Goal: Communication & Community: Connect with others

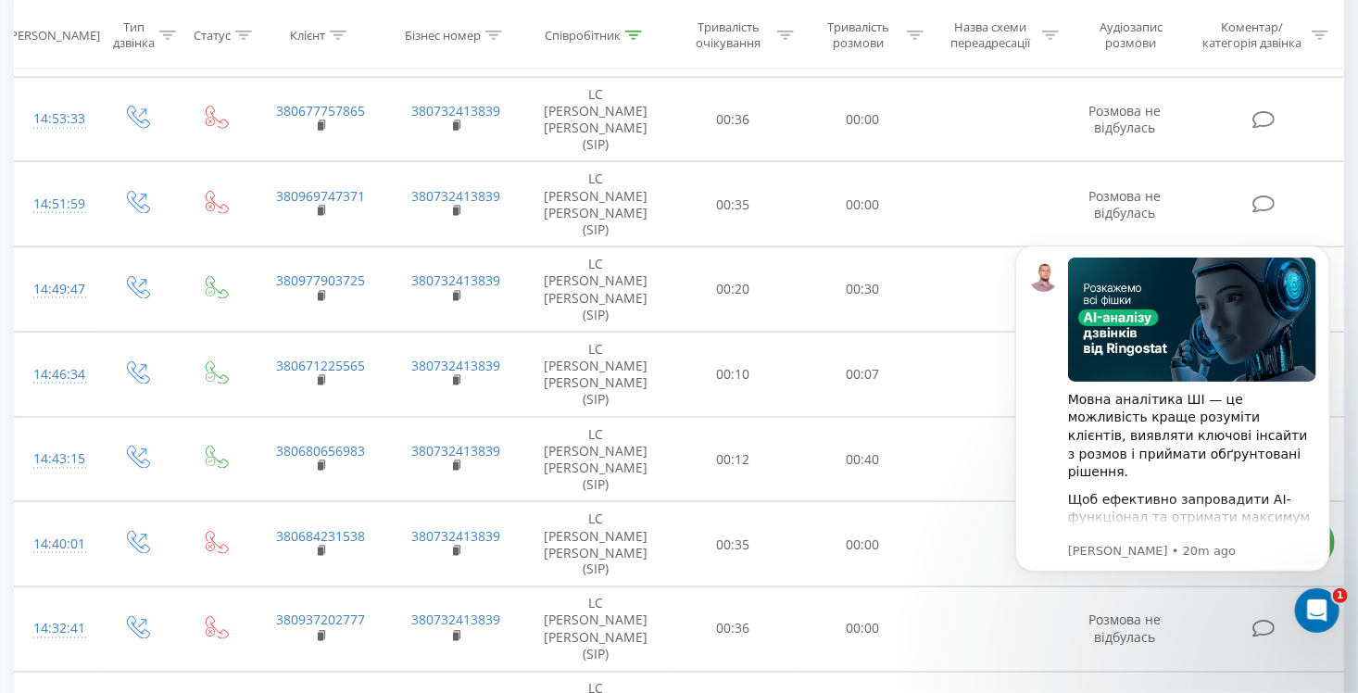
scroll to position [1352, 0]
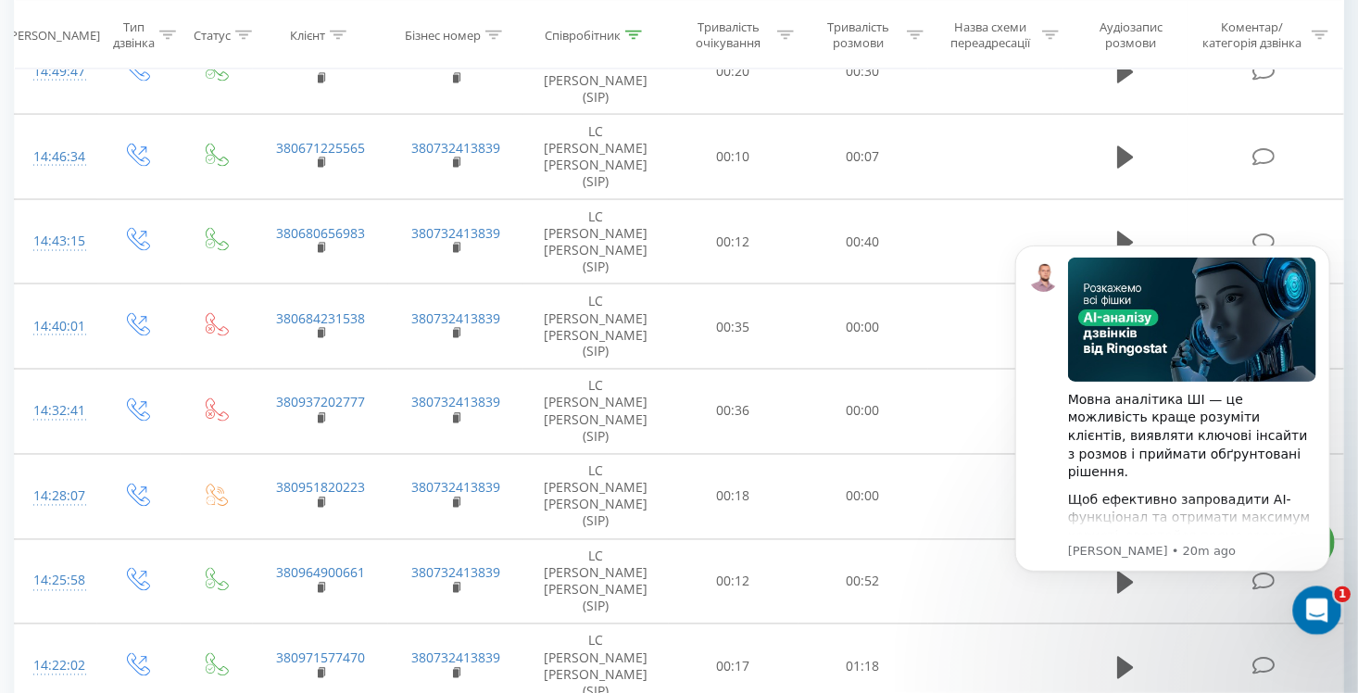
click at [1326, 610] on div "Open Intercom Messenger" at bounding box center [1314, 607] width 61 height 61
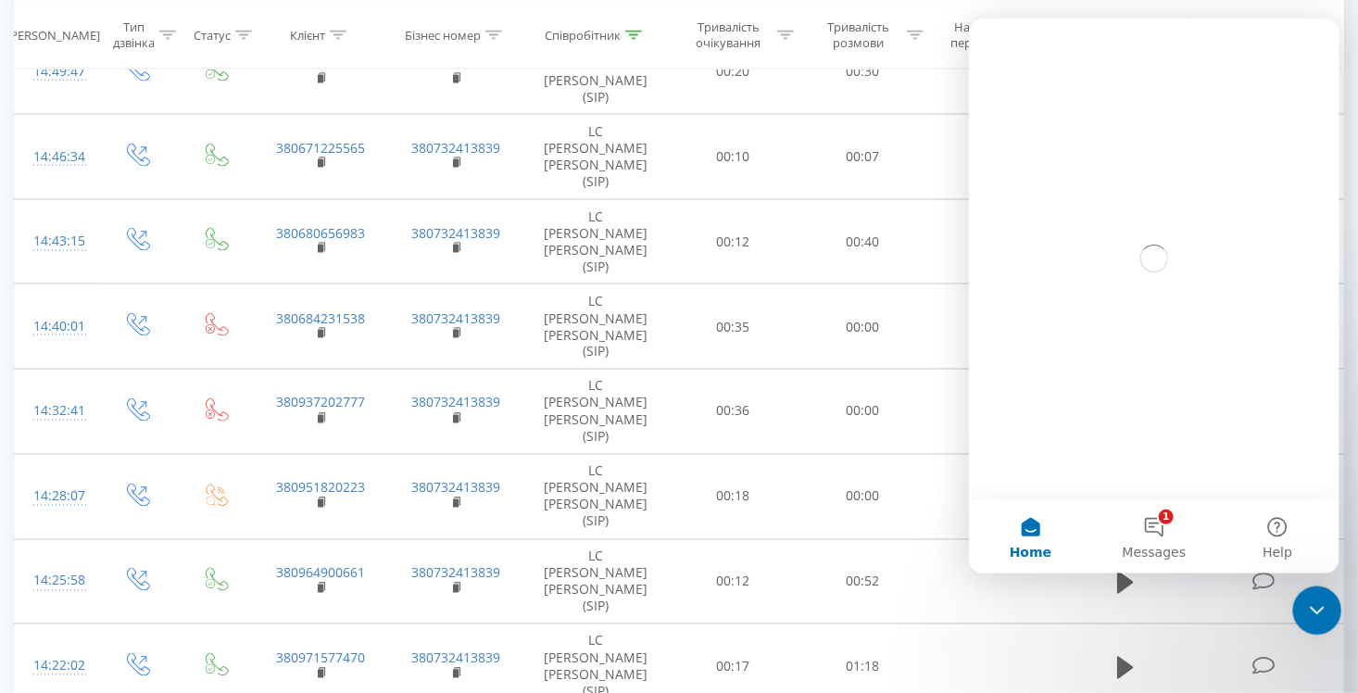
scroll to position [0, 0]
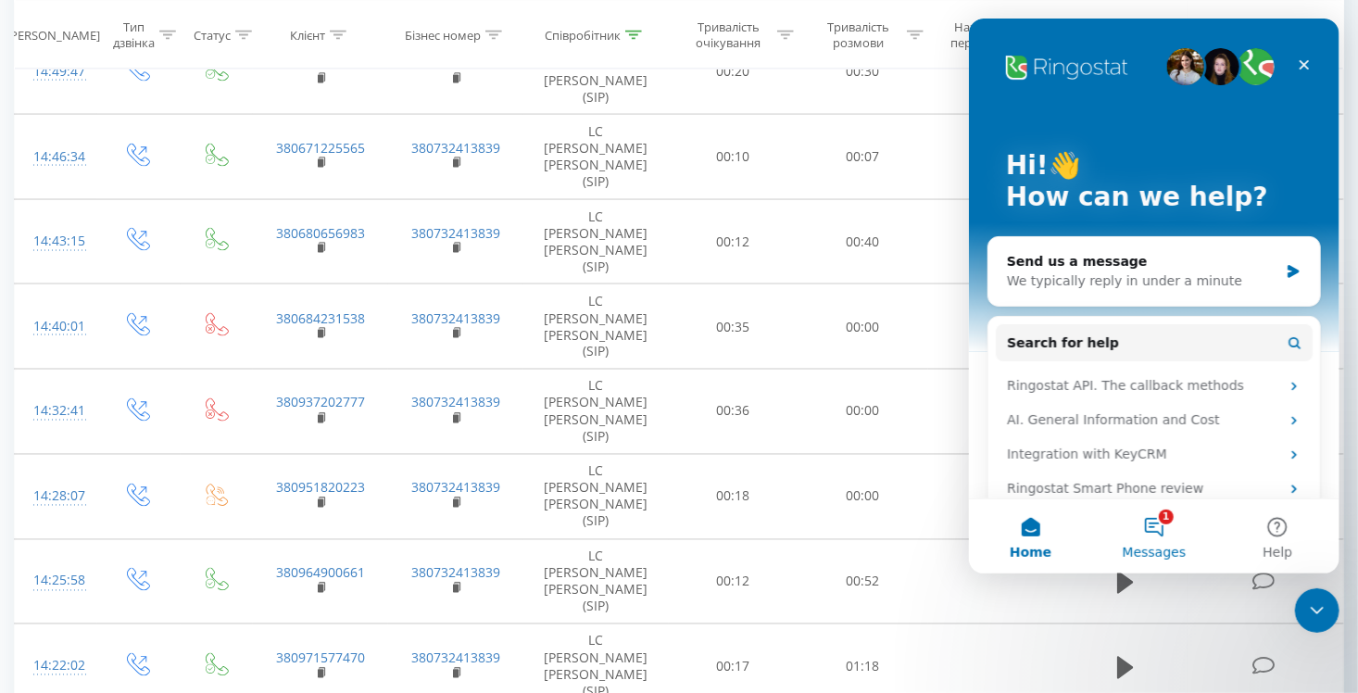
click at [1161, 545] on span "Messages" at bounding box center [1154, 551] width 64 height 13
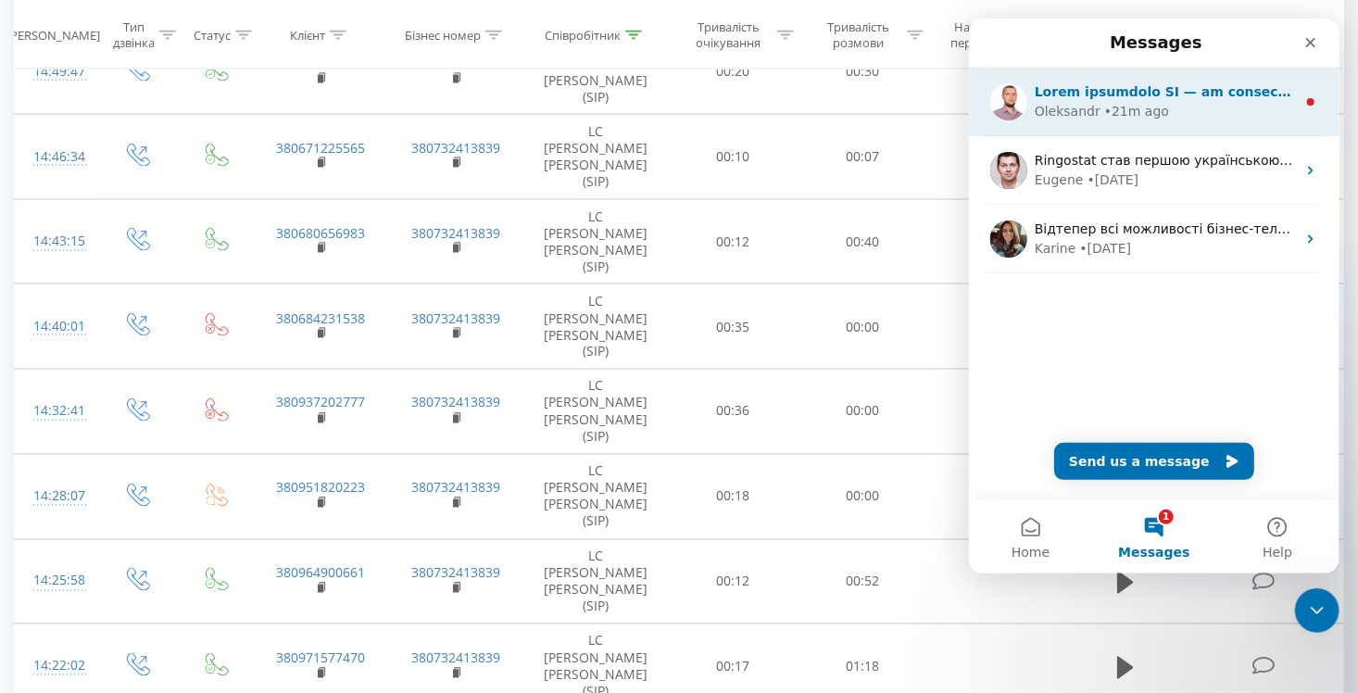
click at [1200, 106] on div "Oleksandr • 21m ago" at bounding box center [1164, 111] width 261 height 19
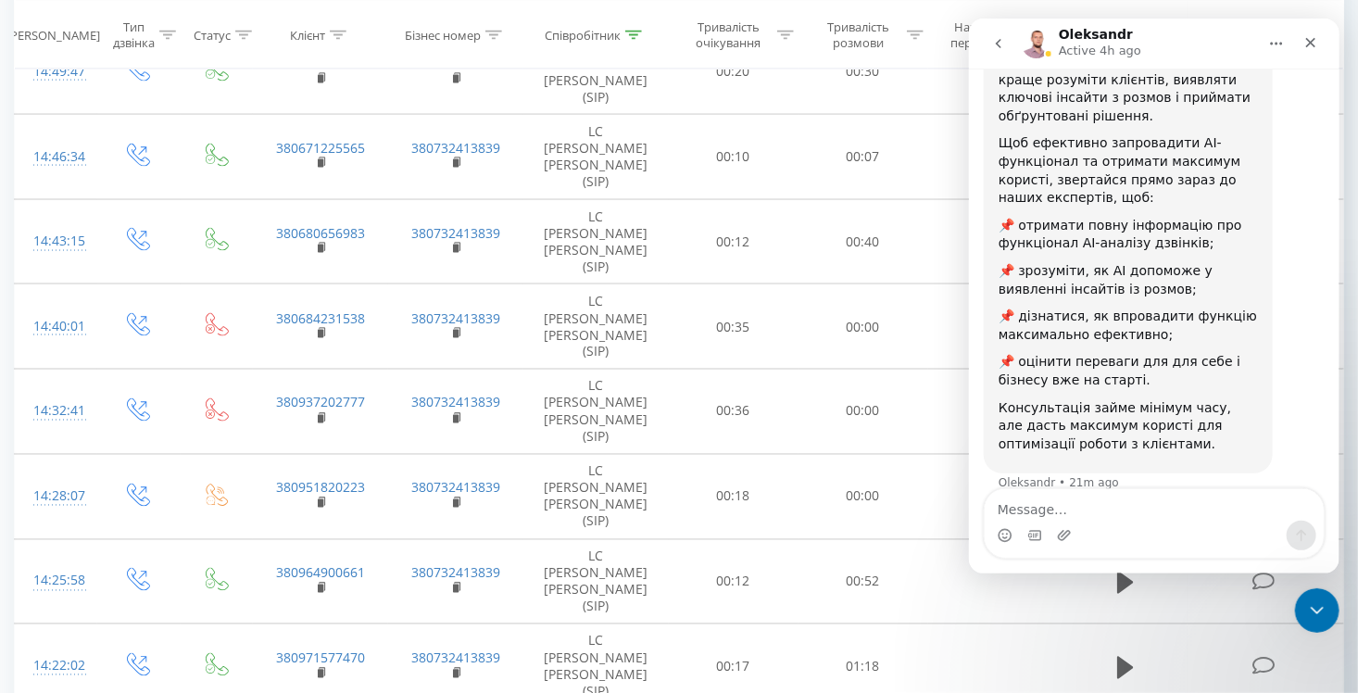
scroll to position [278, 0]
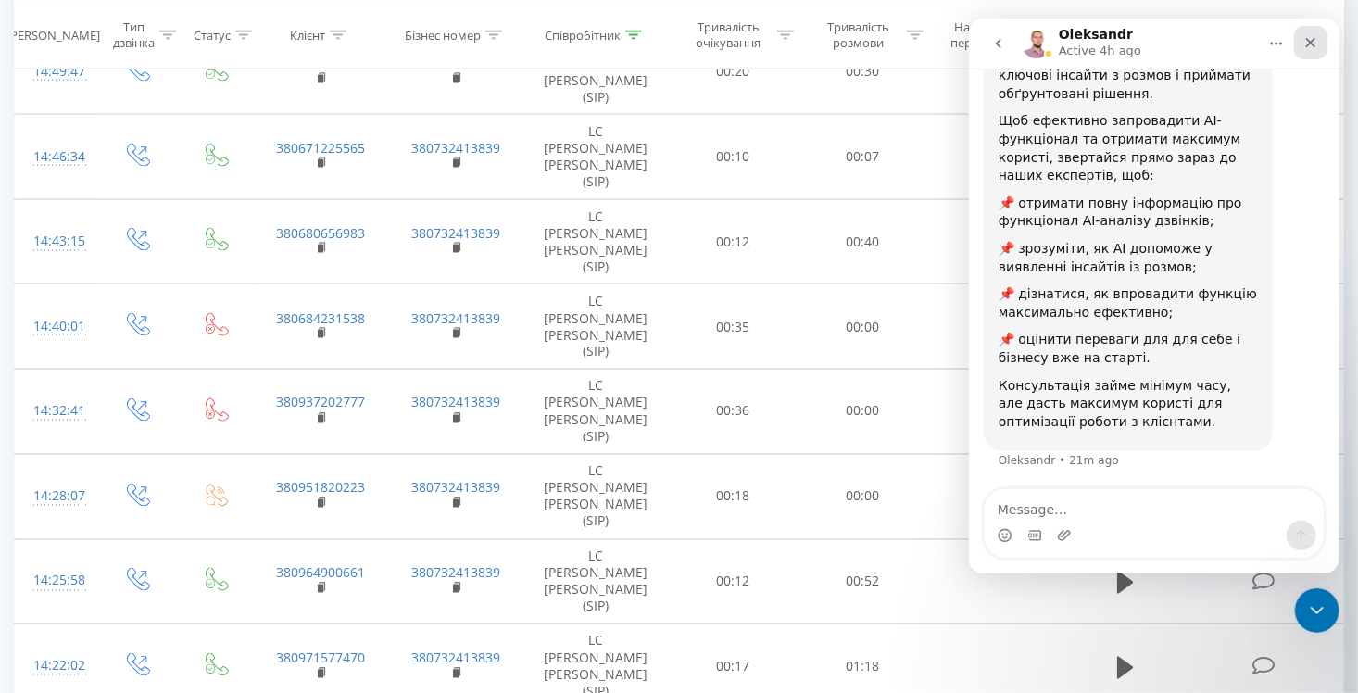
click at [1315, 45] on icon "Close" at bounding box center [1309, 42] width 15 height 15
